Goal: Task Accomplishment & Management: Use online tool/utility

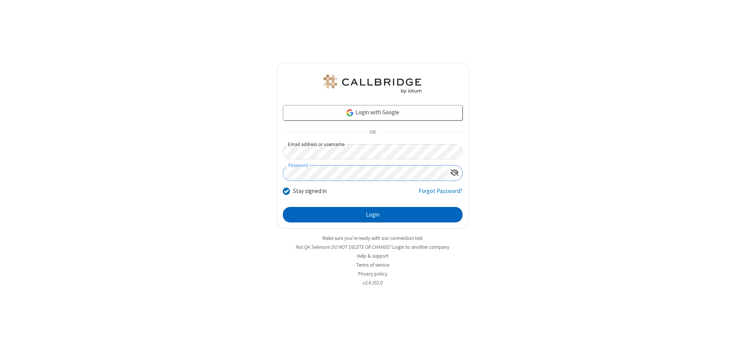
click at [373, 215] on button "Login" at bounding box center [373, 215] width 180 height 16
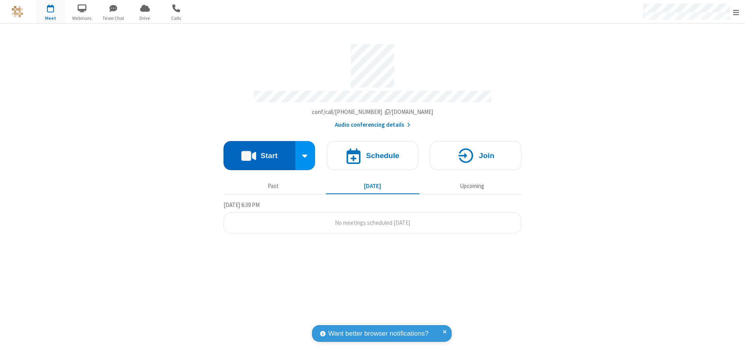
click at [259, 152] on button "Start" at bounding box center [260, 155] width 72 height 29
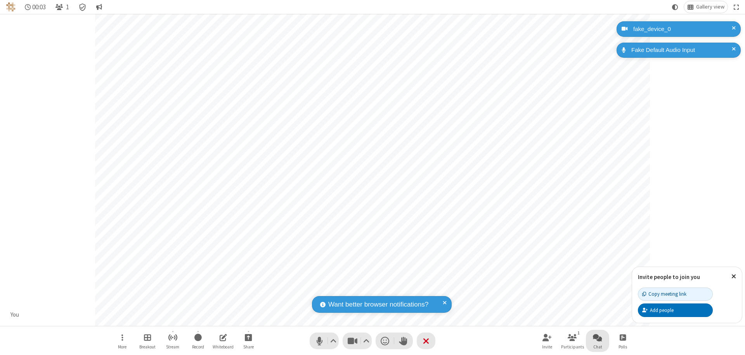
click at [598, 338] on span "Open chat" at bounding box center [597, 338] width 9 height 10
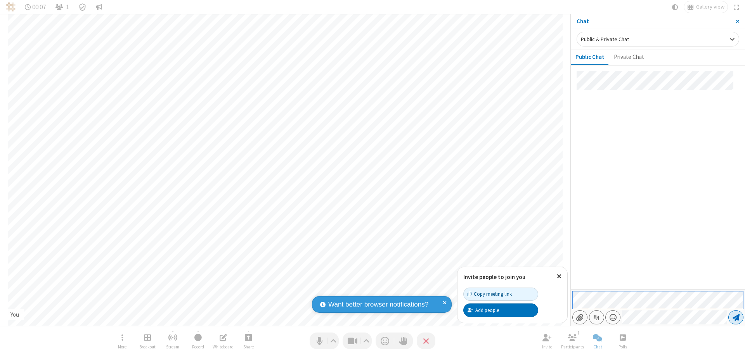
click at [736, 318] on span "Send message" at bounding box center [736, 318] width 7 height 8
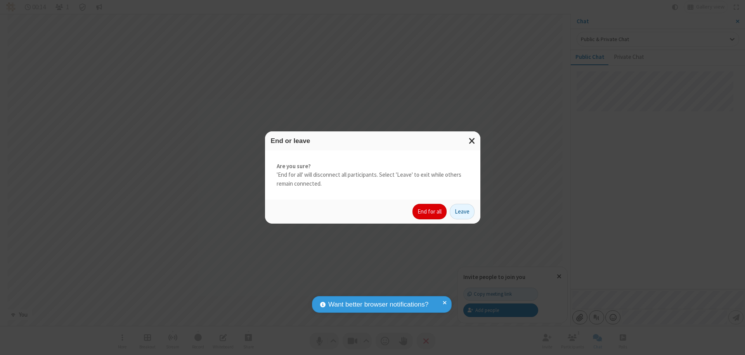
click at [430, 212] on button "End for all" at bounding box center [430, 212] width 34 height 16
